Goal: Information Seeking & Learning: Find contact information

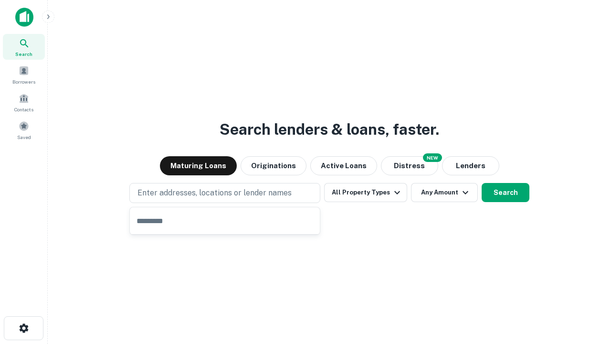
type input "**********"
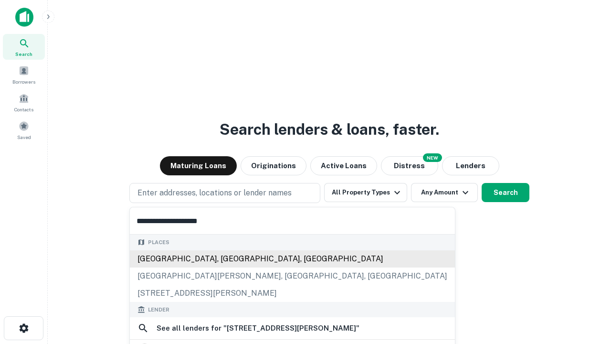
click at [225, 258] on div "[GEOGRAPHIC_DATA], [GEOGRAPHIC_DATA], [GEOGRAPHIC_DATA]" at bounding box center [292, 258] width 325 height 17
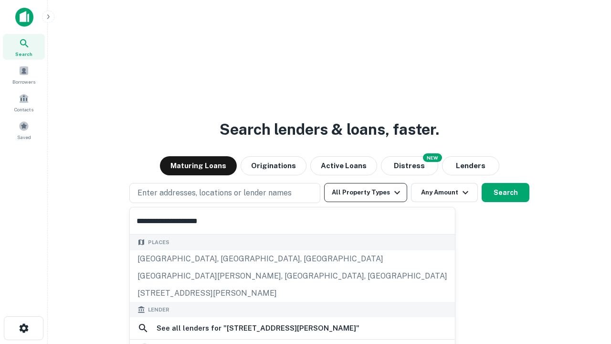
click at [366, 193] on button "All Property Types" at bounding box center [365, 192] width 83 height 19
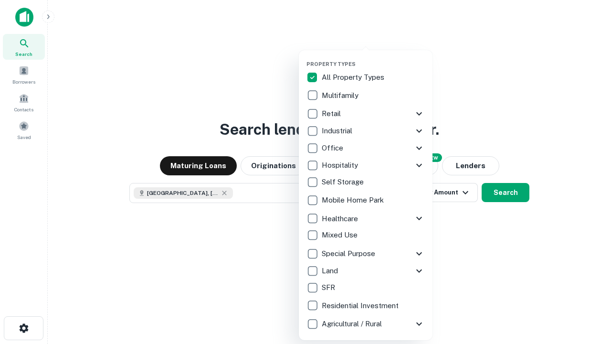
click at [374, 58] on button "button" at bounding box center [374, 58] width 134 height 0
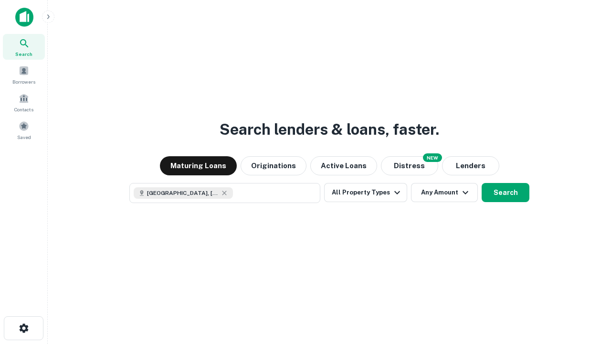
scroll to position [15, 0]
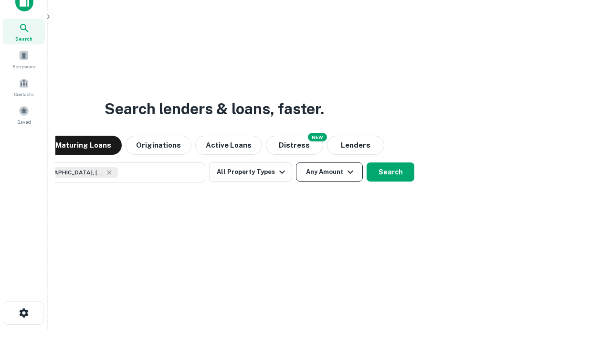
click at [296, 162] on button "Any Amount" at bounding box center [329, 171] width 67 height 19
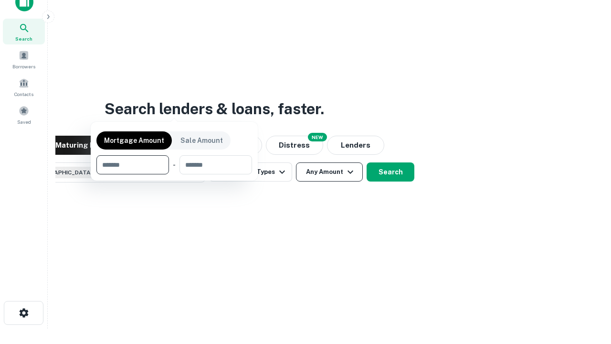
scroll to position [69, 270]
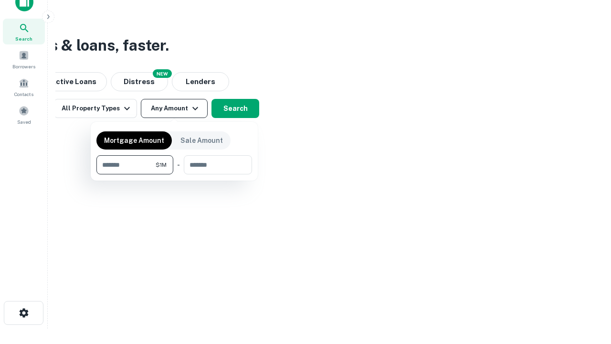
type input "*******"
click at [174, 174] on button "button" at bounding box center [175, 174] width 156 height 0
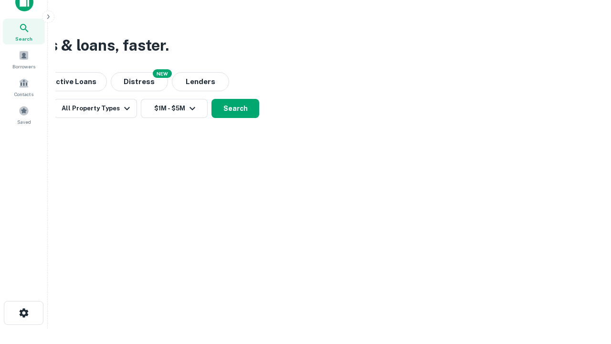
scroll to position [15, 0]
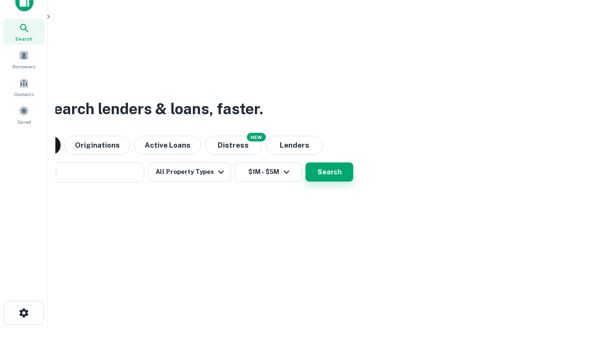
click at [306, 162] on button "Search" at bounding box center [330, 171] width 48 height 19
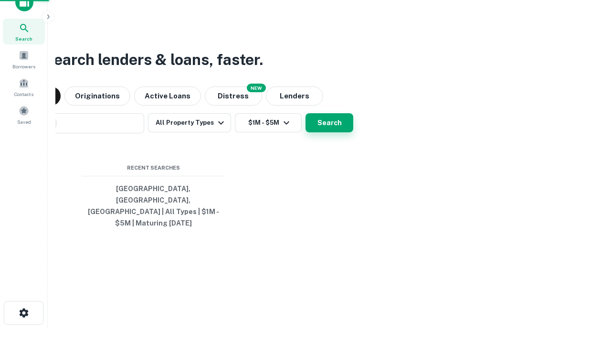
scroll to position [31, 270]
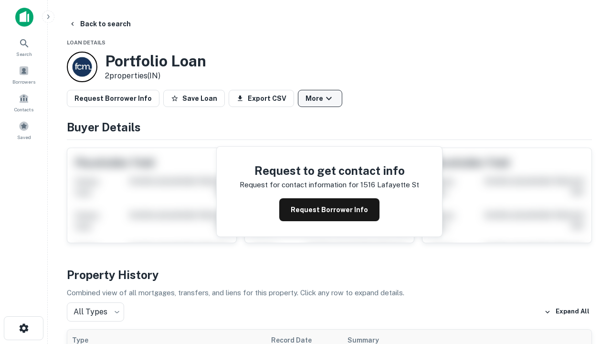
click at [320, 98] on button "More" at bounding box center [320, 98] width 44 height 17
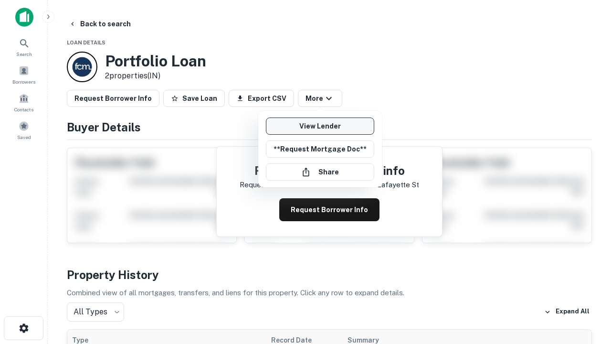
click at [320, 126] on link "View Lender" at bounding box center [320, 126] width 108 height 17
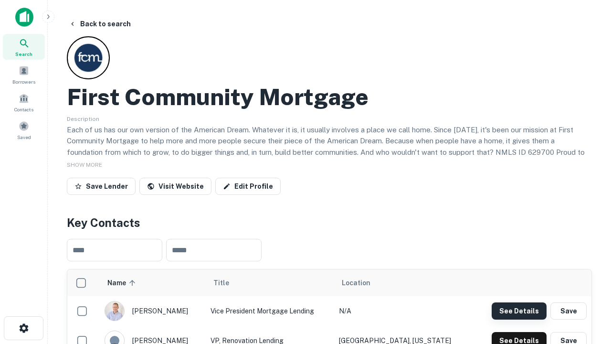
click at [519, 311] on button "See Details" at bounding box center [519, 310] width 55 height 17
